Goal: Task Accomplishment & Management: Manage account settings

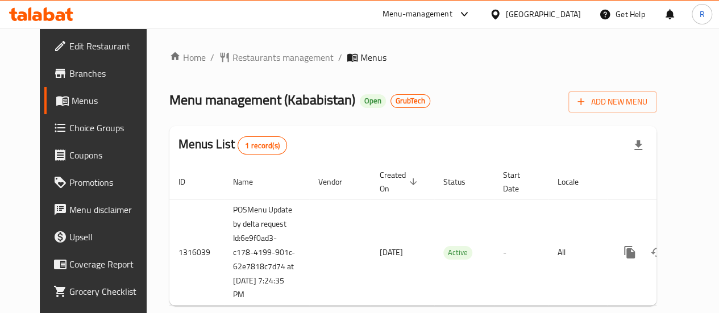
scroll to position [0, 11]
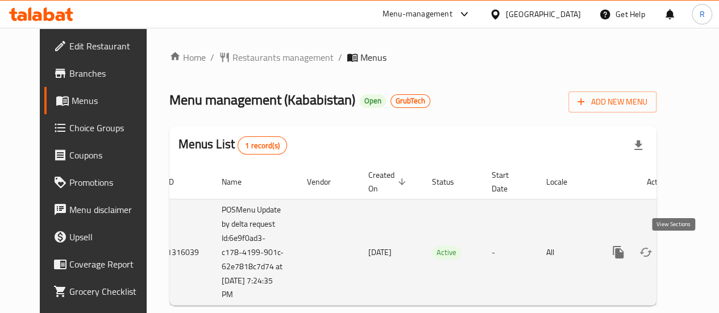
click at [693, 254] on icon "enhanced table" at bounding box center [700, 252] width 14 height 14
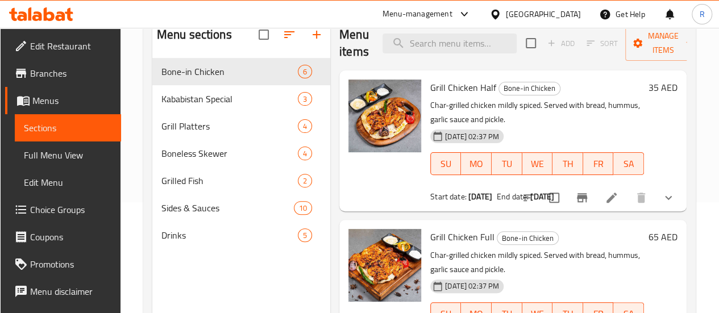
scroll to position [128, 0]
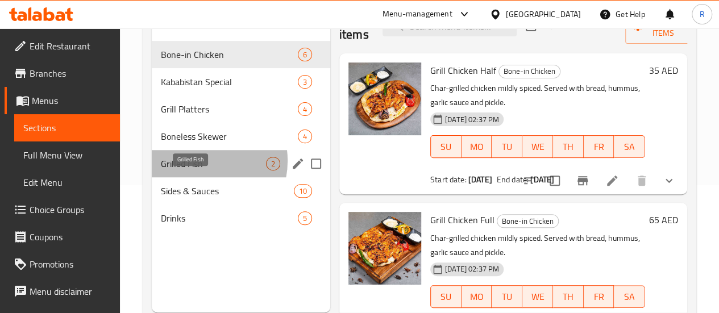
click at [198, 170] on span "Grilled Fish" at bounding box center [213, 164] width 105 height 14
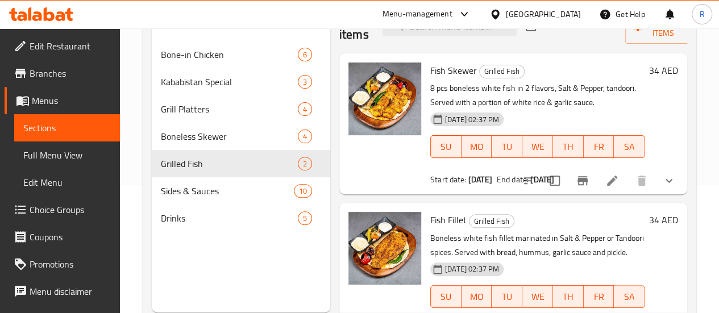
click at [73, 47] on span "Edit Restaurant" at bounding box center [70, 46] width 81 height 14
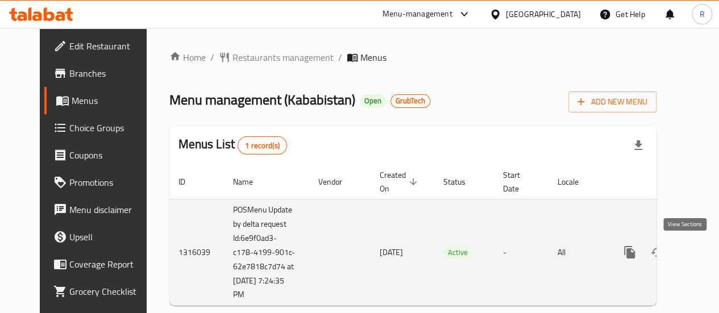
click at [704, 248] on icon "enhanced table" at bounding box center [711, 252] width 14 height 14
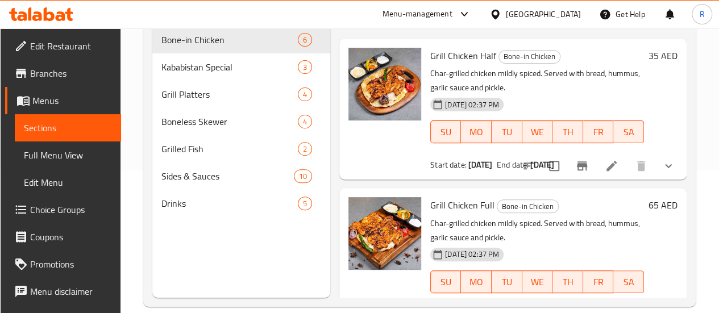
scroll to position [144, 0]
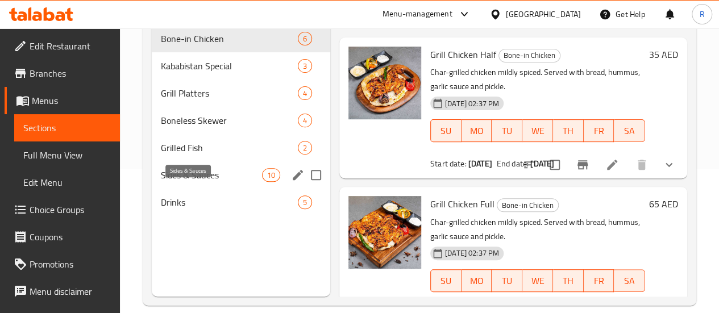
click at [202, 182] on span "Sides & Sauces" at bounding box center [211, 175] width 101 height 14
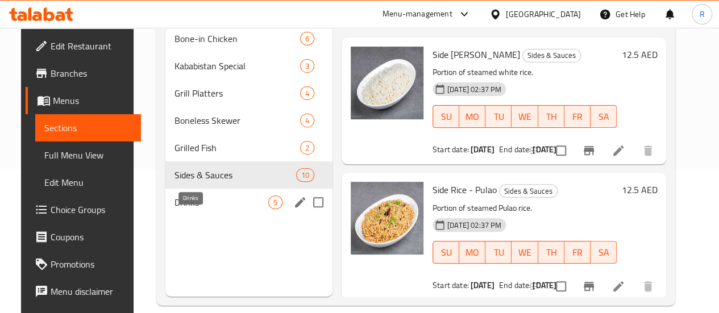
click at [180, 209] on span "Drinks" at bounding box center [221, 202] width 94 height 14
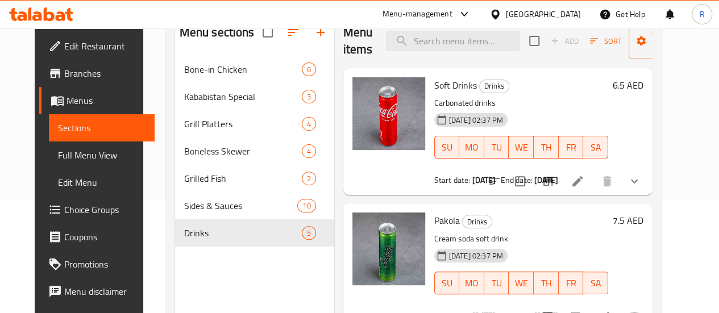
scroll to position [114, 0]
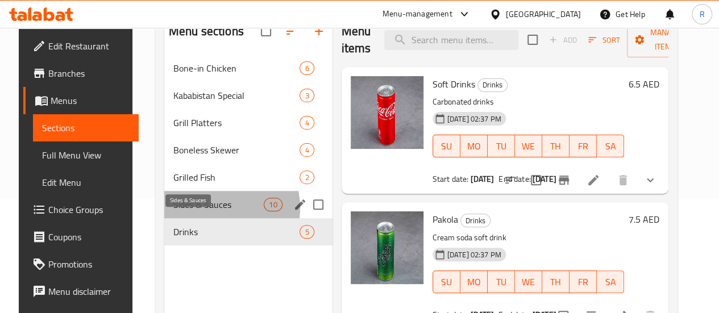
click at [208, 211] on span "Sides & Sauces" at bounding box center [218, 205] width 90 height 14
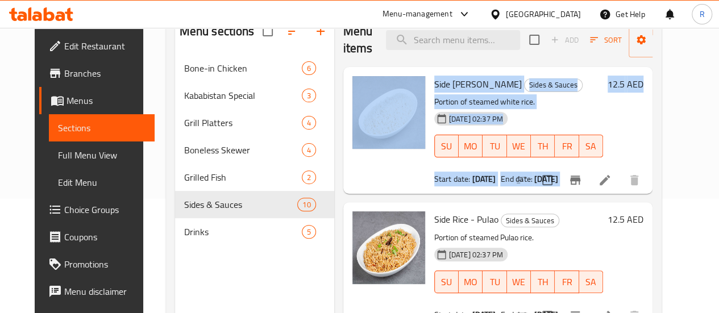
drag, startPoint x: 718, startPoint y: 126, endPoint x: 717, endPoint y: 29, distance: 96.6
click at [684, 29] on div "Home / Restaurants management / Menus / Sections Kababistan Open GrubTech impor…" at bounding box center [413, 136] width 541 height 444
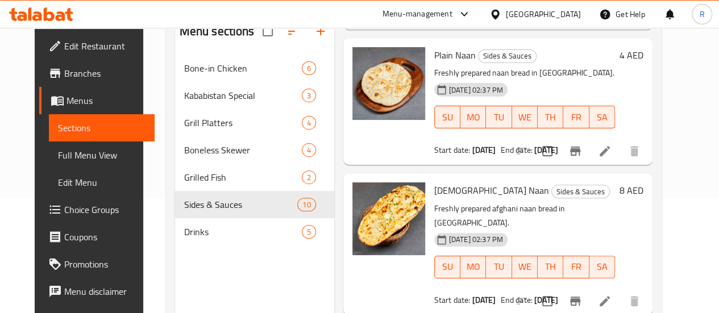
scroll to position [289, 0]
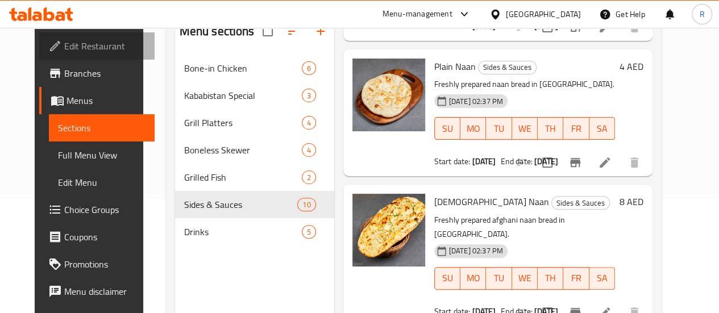
click at [66, 44] on span "Edit Restaurant" at bounding box center [104, 46] width 81 height 14
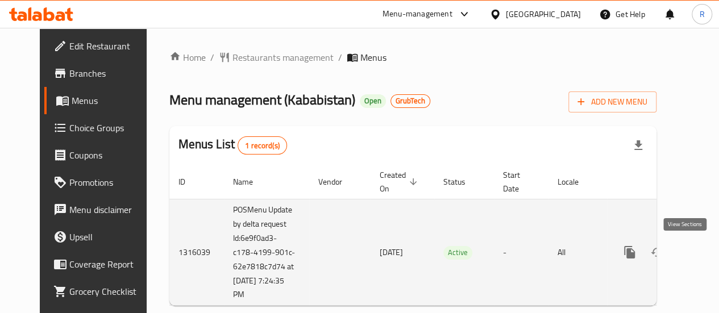
click at [698, 245] on link "enhanced table" at bounding box center [711, 252] width 27 height 27
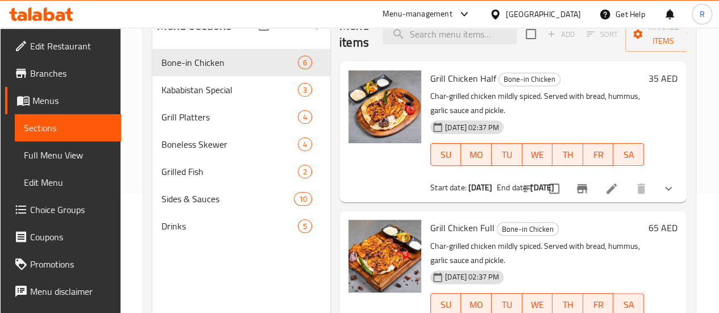
scroll to position [122, 0]
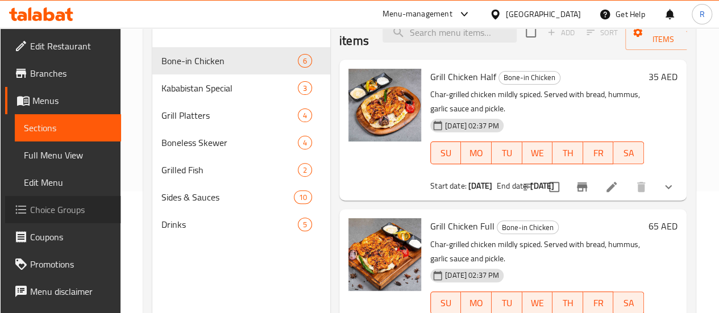
click at [62, 203] on span "Choice Groups" at bounding box center [70, 210] width 81 height 14
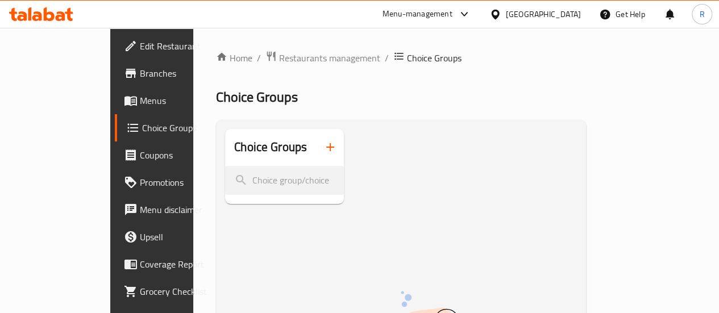
click at [140, 106] on span "Menus" at bounding box center [180, 101] width 81 height 14
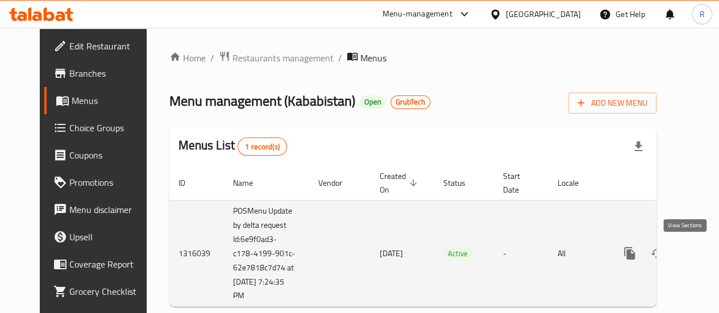
click at [706, 254] on icon "enhanced table" at bounding box center [711, 253] width 10 height 10
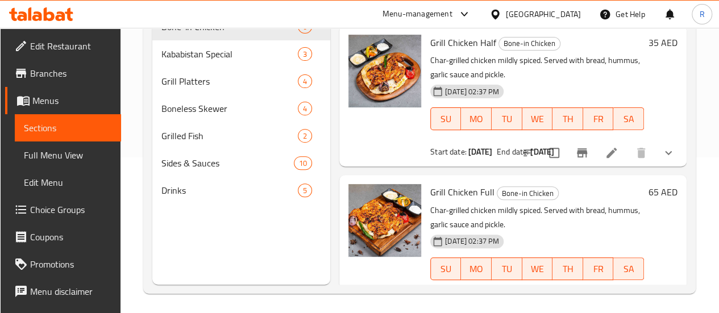
scroll to position [156, 0]
